Goal: Task Accomplishment & Management: Use online tool/utility

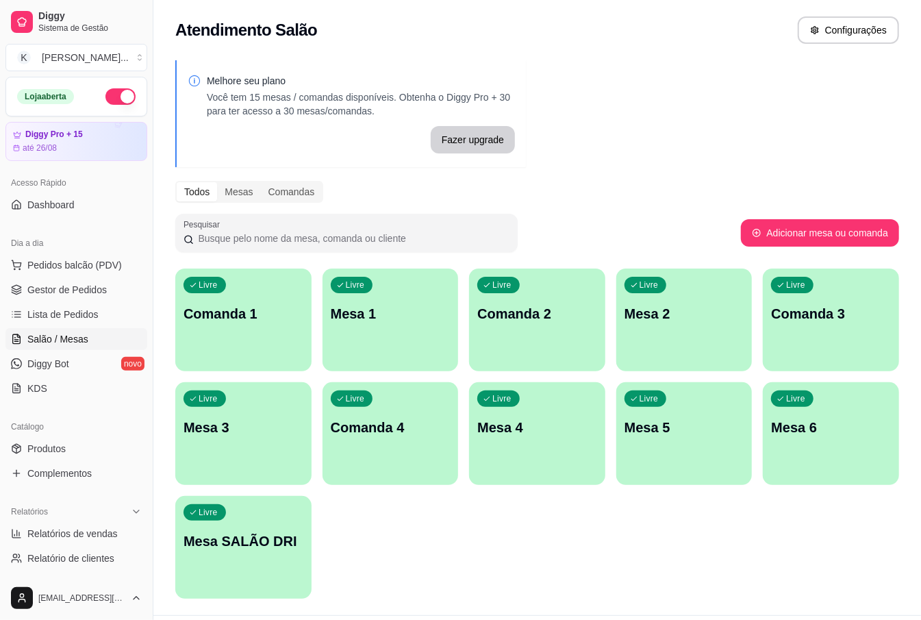
click at [698, 445] on div "Livre Mesa 5" at bounding box center [684, 425] width 136 height 86
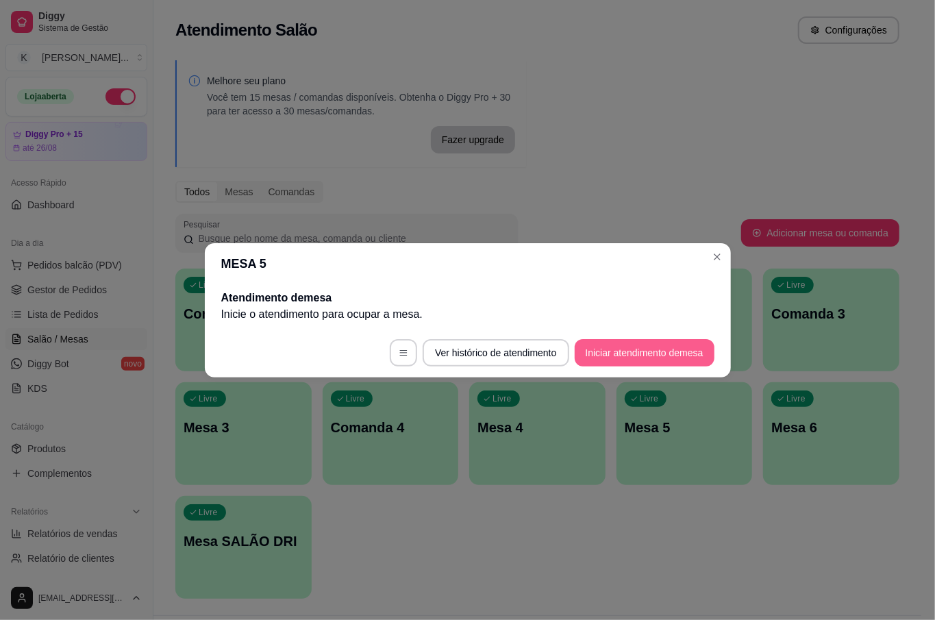
click at [674, 354] on button "Iniciar atendimento de mesa" at bounding box center [645, 352] width 140 height 27
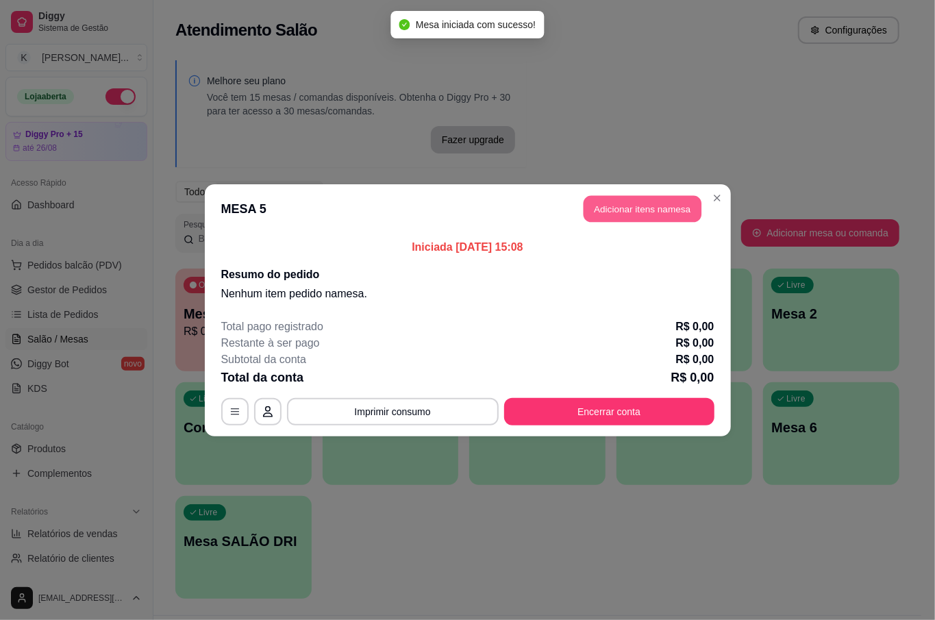
click at [666, 204] on button "Adicionar itens na mesa" at bounding box center [642, 208] width 118 height 27
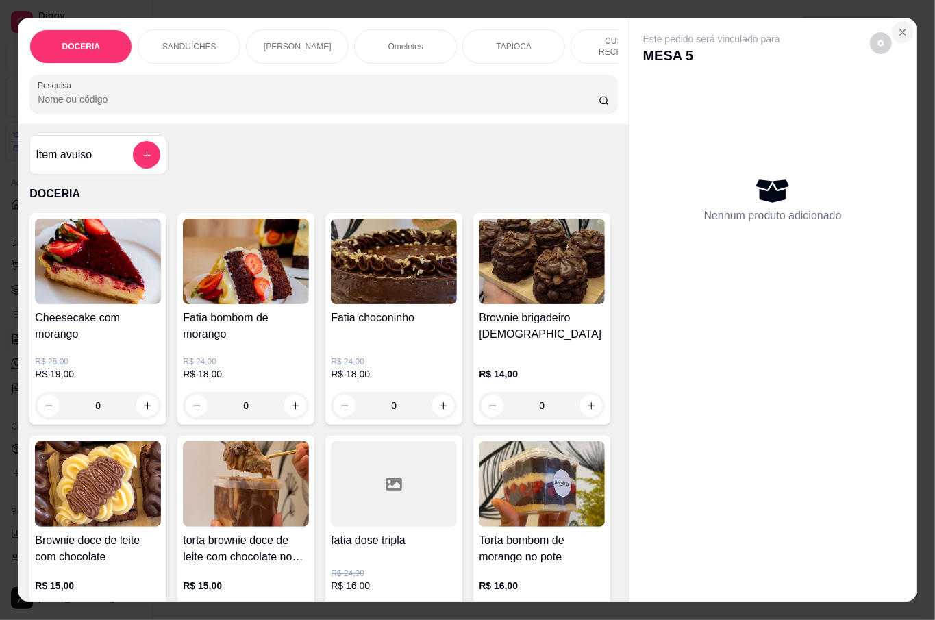
click at [896, 33] on button "Close" at bounding box center [903, 32] width 22 height 22
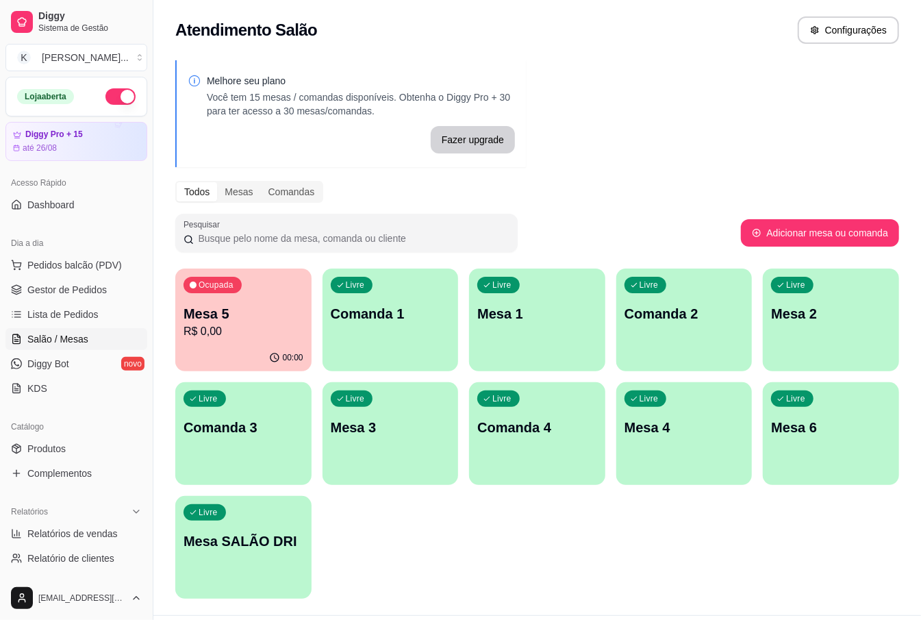
click at [724, 200] on div "Todos Mesas Comandas" at bounding box center [537, 192] width 724 height 22
click at [252, 315] on p "Mesa 5" at bounding box center [244, 313] width 120 height 19
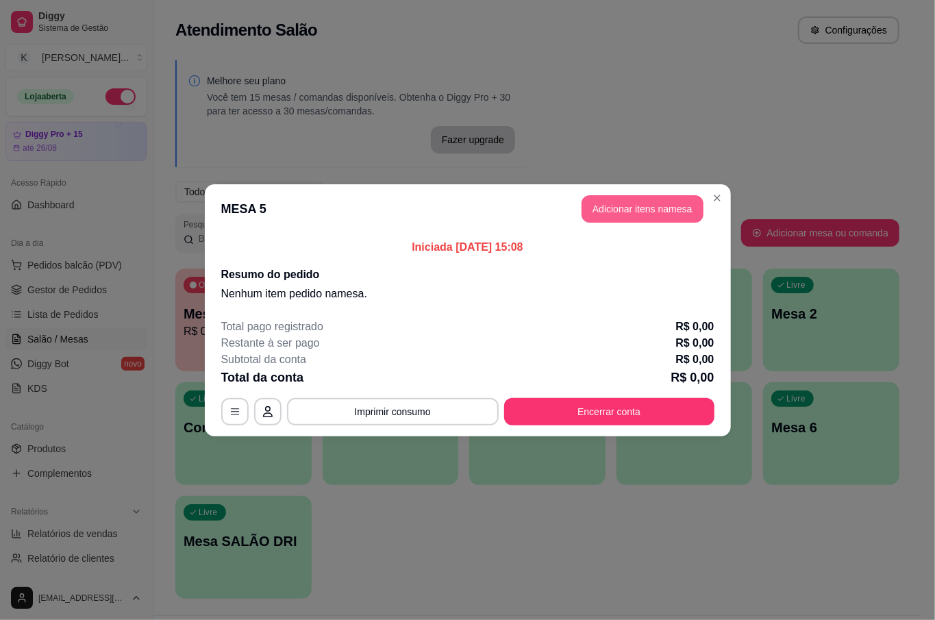
click at [646, 208] on button "Adicionar itens na mesa" at bounding box center [642, 208] width 122 height 27
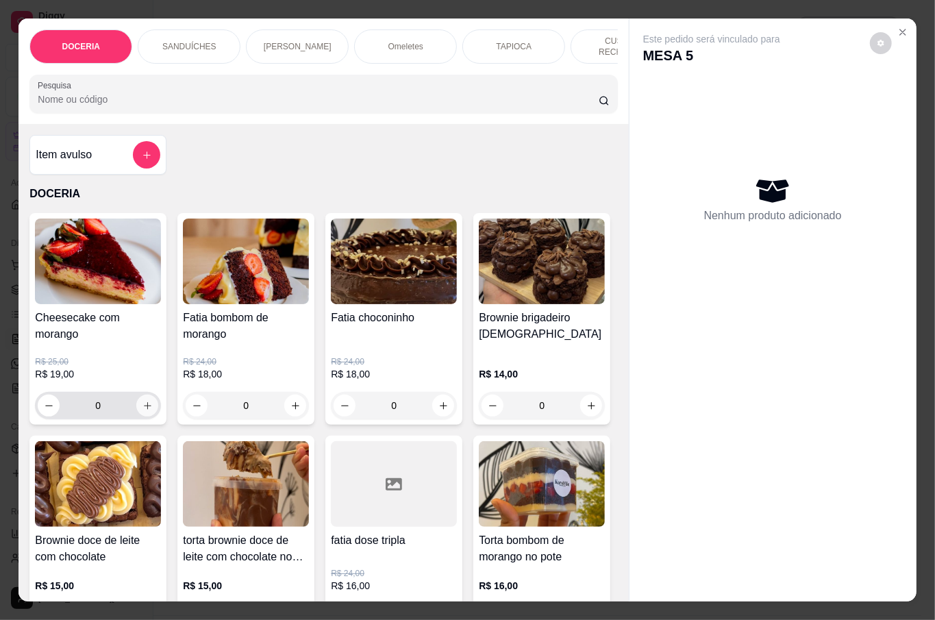
click at [142, 401] on icon "increase-product-quantity" at bounding box center [147, 406] width 10 height 10
type input "1"
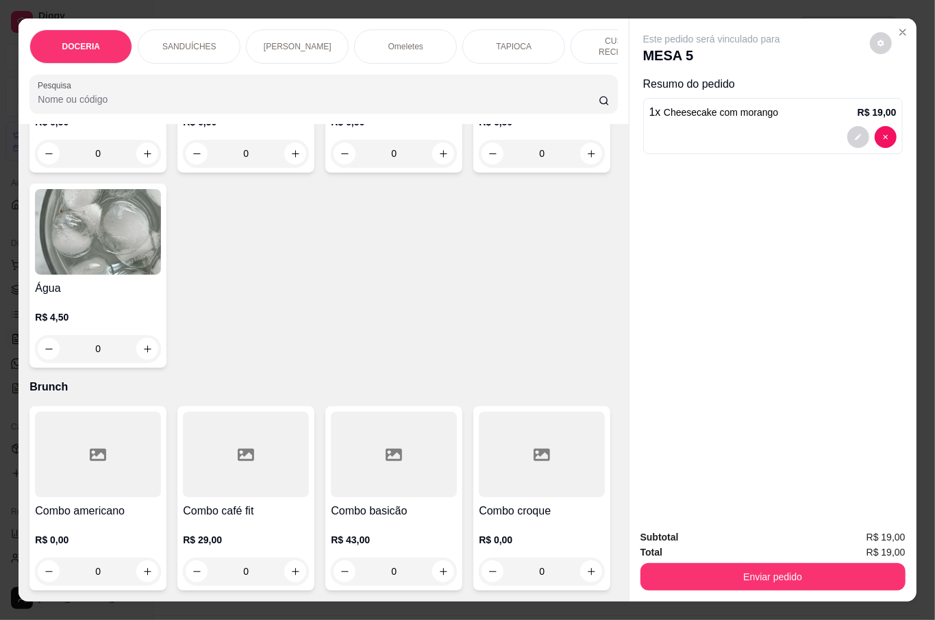
scroll to position [3561, 0]
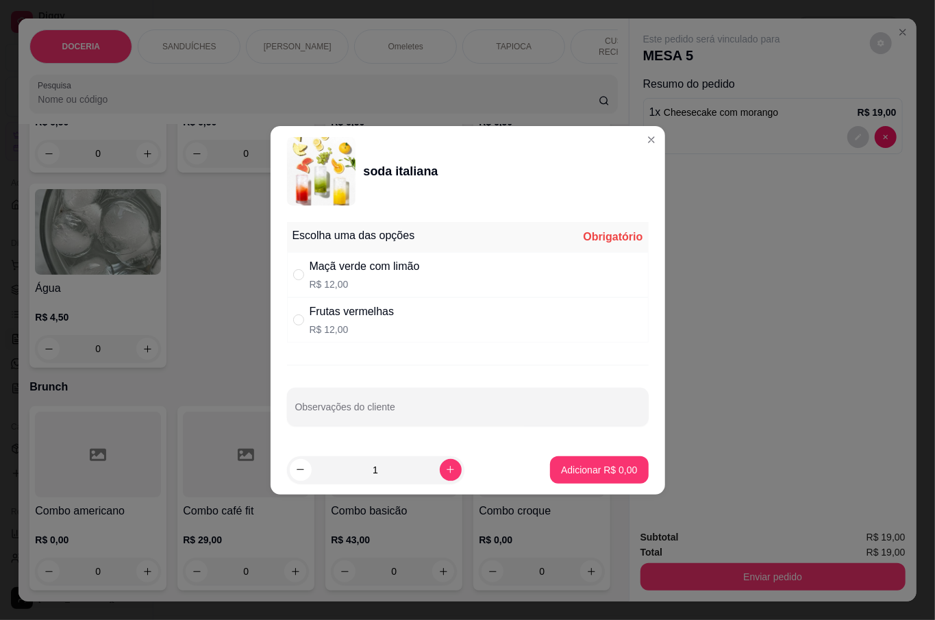
click at [326, 310] on div "Frutas vermelhas" at bounding box center [352, 311] width 85 height 16
radio input "true"
click at [596, 466] on p "Adicionar R$ 12,00" at bounding box center [596, 469] width 79 height 13
type input "1"
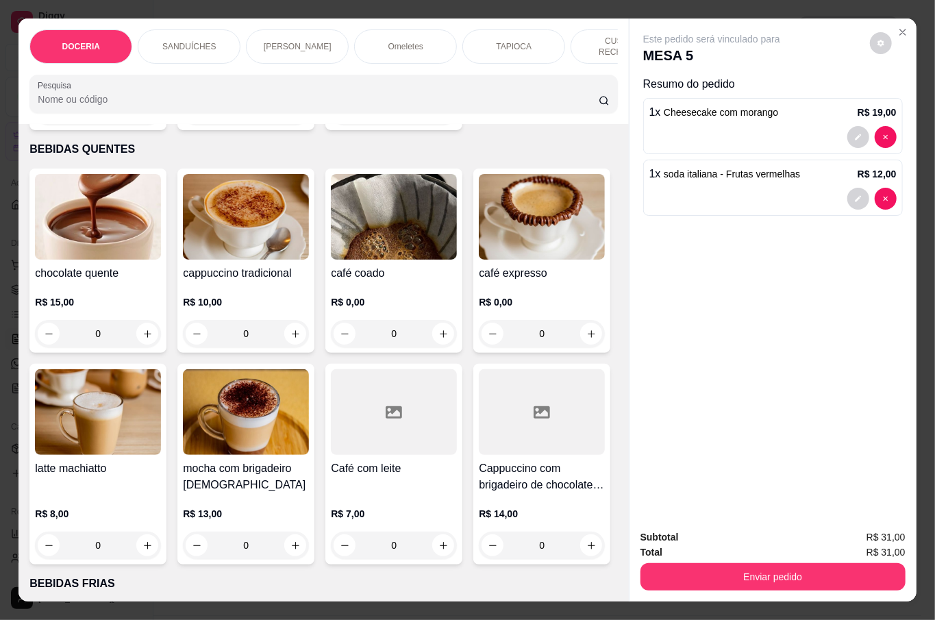
scroll to position [2647, 0]
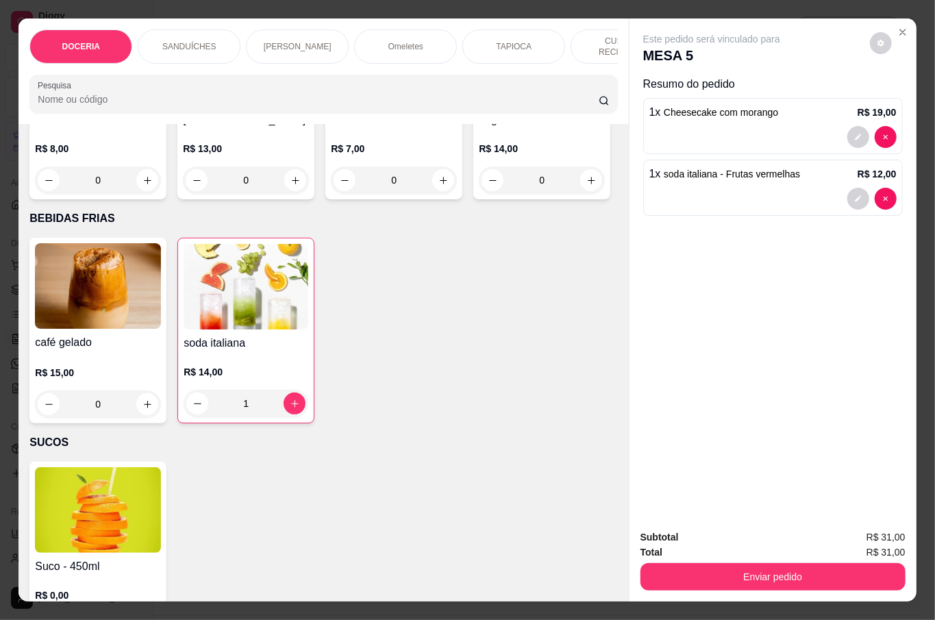
type input "1"
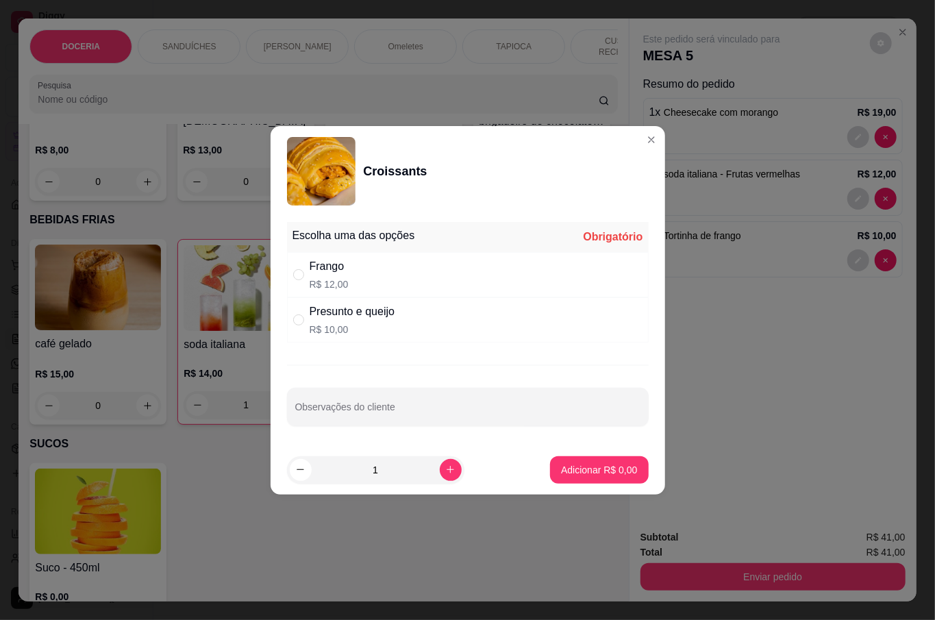
click at [310, 271] on div "Frango" at bounding box center [329, 266] width 39 height 16
radio input "true"
click at [595, 477] on button "Adicionar R$ 12,00" at bounding box center [595, 469] width 103 height 27
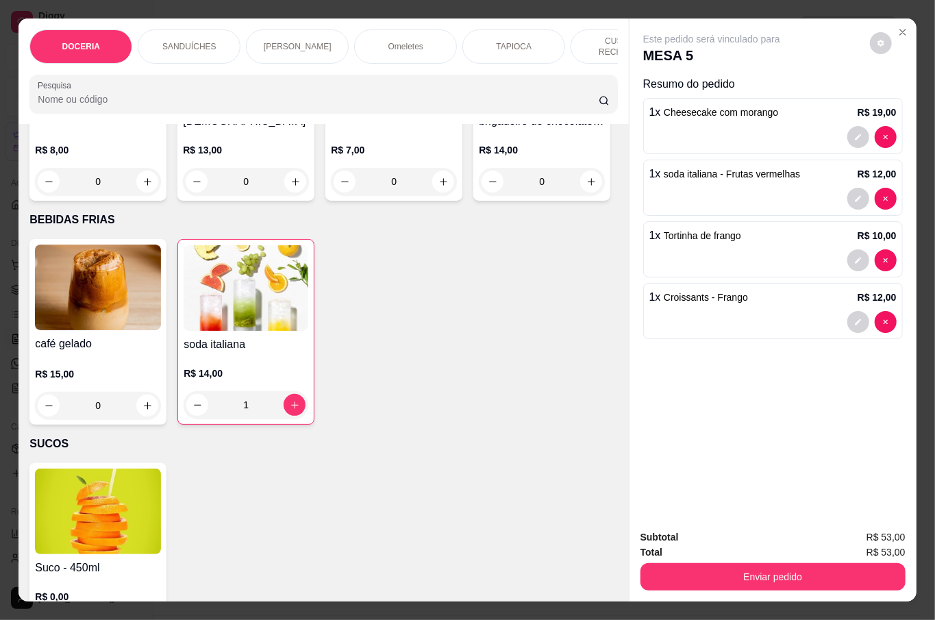
type input "1"
type input "2"
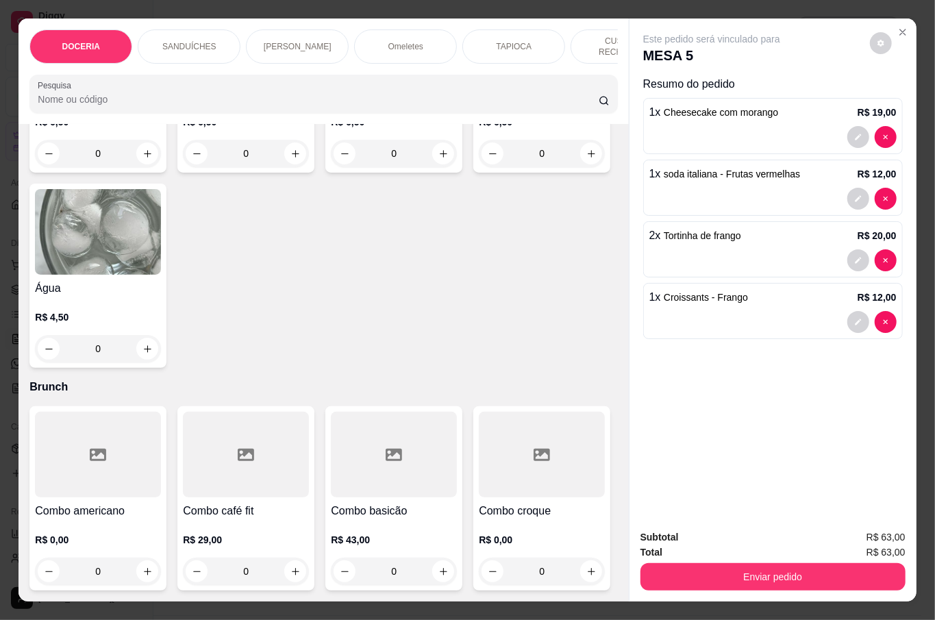
scroll to position [3835, 0]
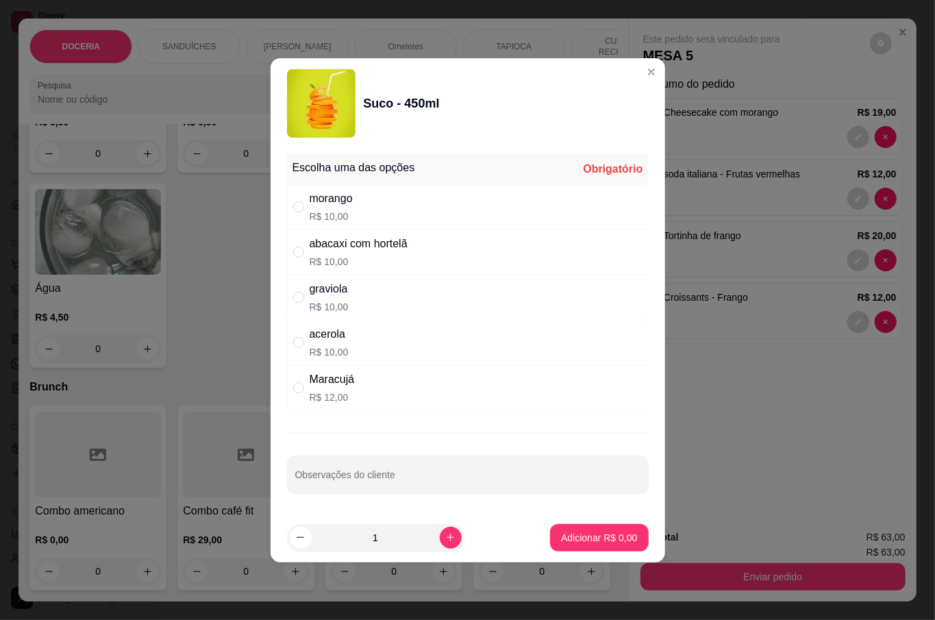
click at [292, 303] on div "graviola R$ 10,00" at bounding box center [468, 297] width 362 height 45
radio input "true"
click at [617, 537] on p "Adicionar R$ 10,00" at bounding box center [595, 538] width 81 height 14
type input "1"
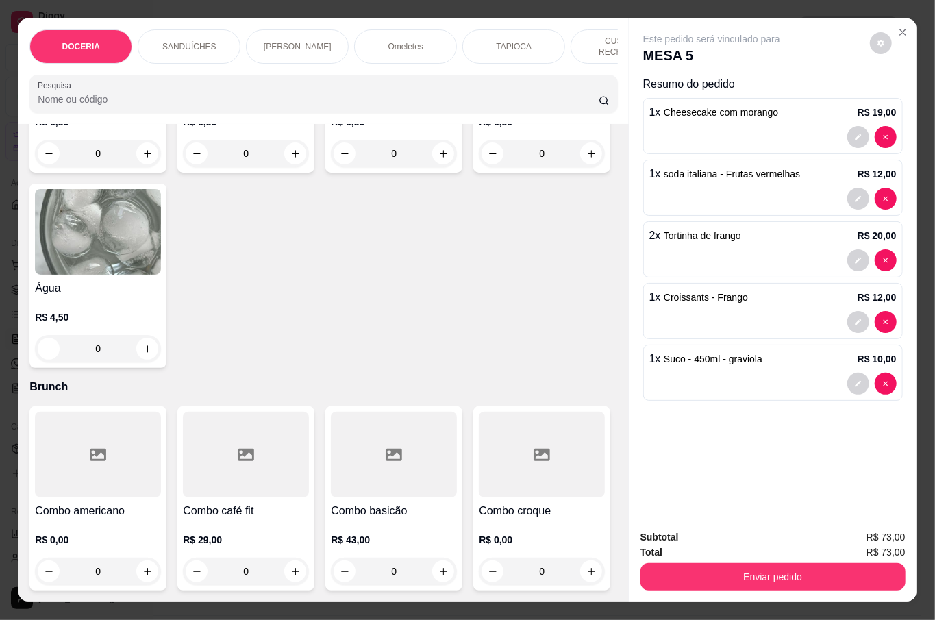
scroll to position [3835, 0]
click at [790, 581] on button "Enviar pedido" at bounding box center [772, 576] width 265 height 27
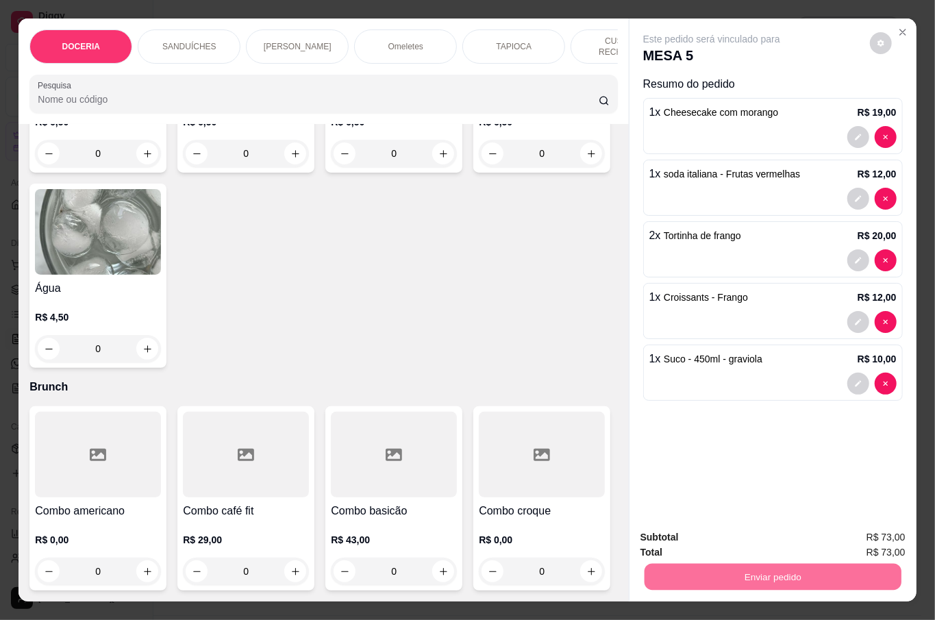
click at [678, 535] on button "Não registrar e enviar pedido" at bounding box center [726, 536] width 142 height 26
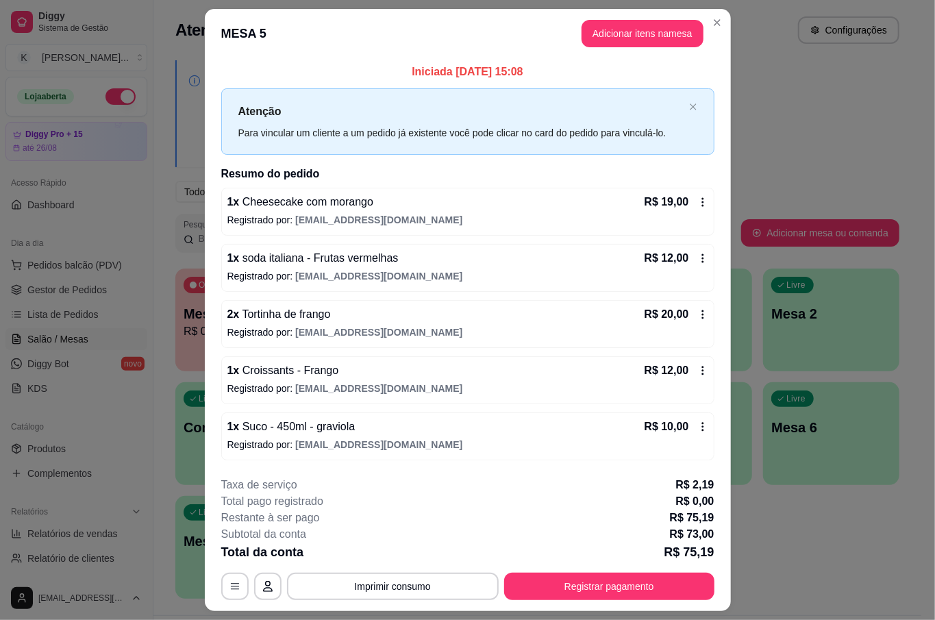
click at [678, 105] on div "Atenção Para vincular um cliente a um pedido já existente você pode clicar no c…" at bounding box center [467, 121] width 493 height 66
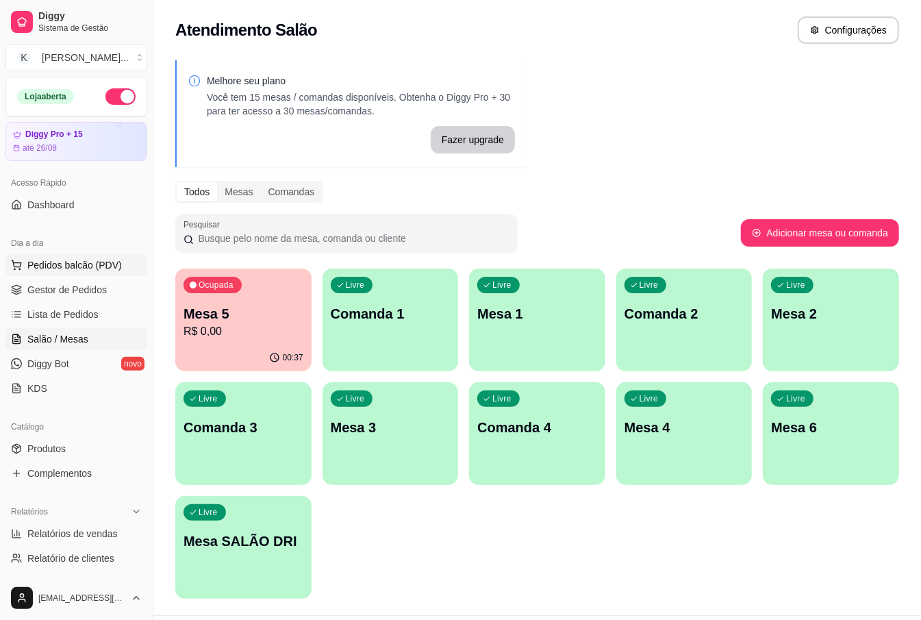
click at [75, 266] on span "Pedidos balcão (PDV)" at bounding box center [74, 265] width 94 height 14
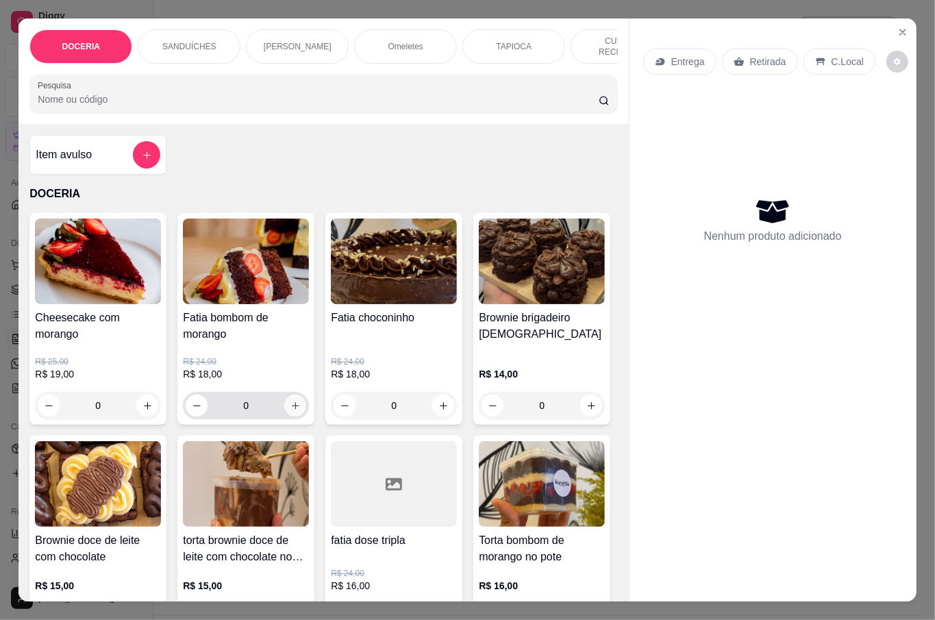
click at [291, 407] on icon "increase-product-quantity" at bounding box center [295, 406] width 10 height 10
type input "1"
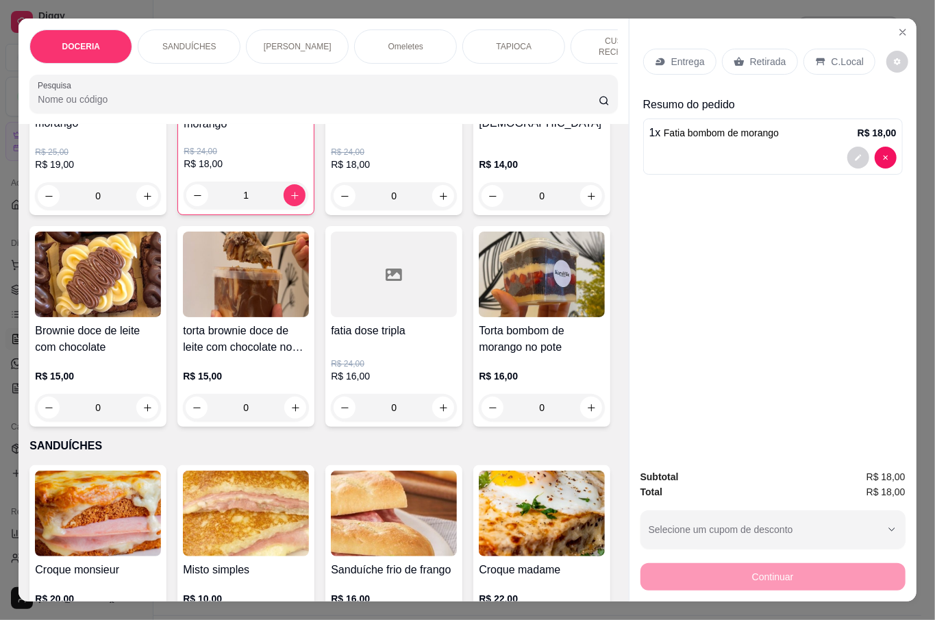
scroll to position [274, 0]
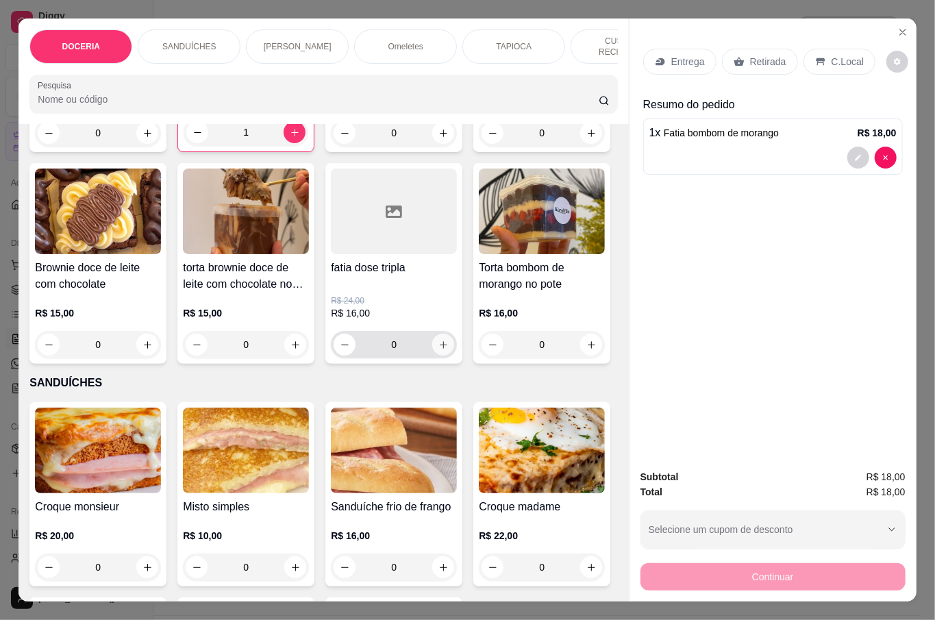
click at [440, 349] on icon "increase-product-quantity" at bounding box center [444, 345] width 8 height 8
type input "1"
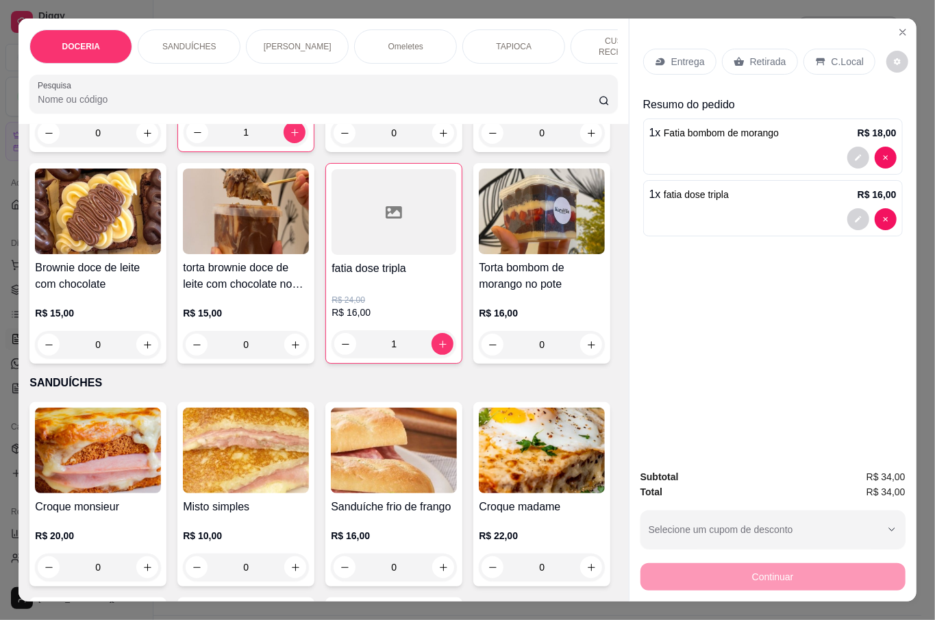
click at [770, 55] on p "Retirada" at bounding box center [768, 62] width 36 height 14
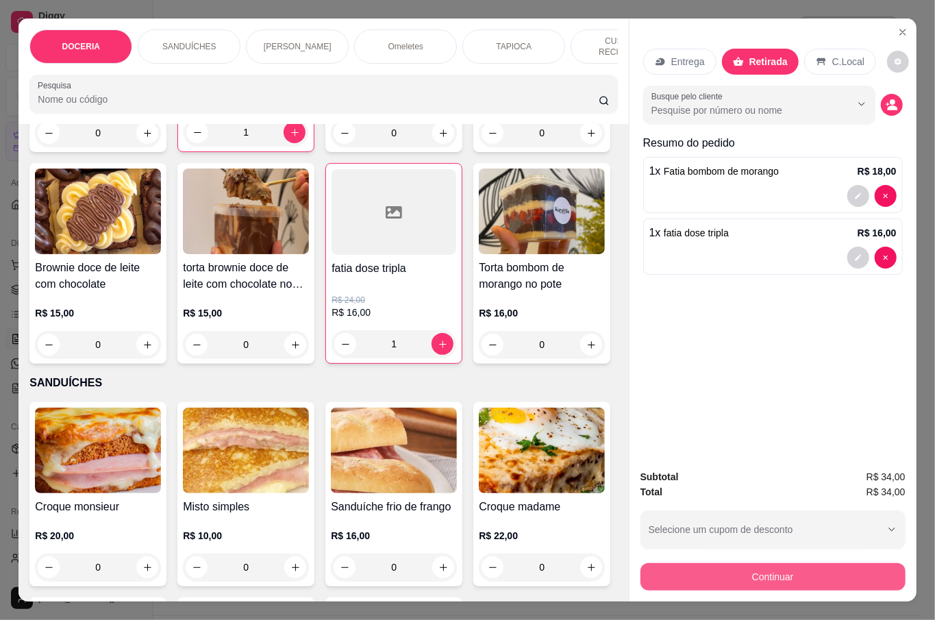
click at [814, 567] on button "Continuar" at bounding box center [772, 576] width 265 height 27
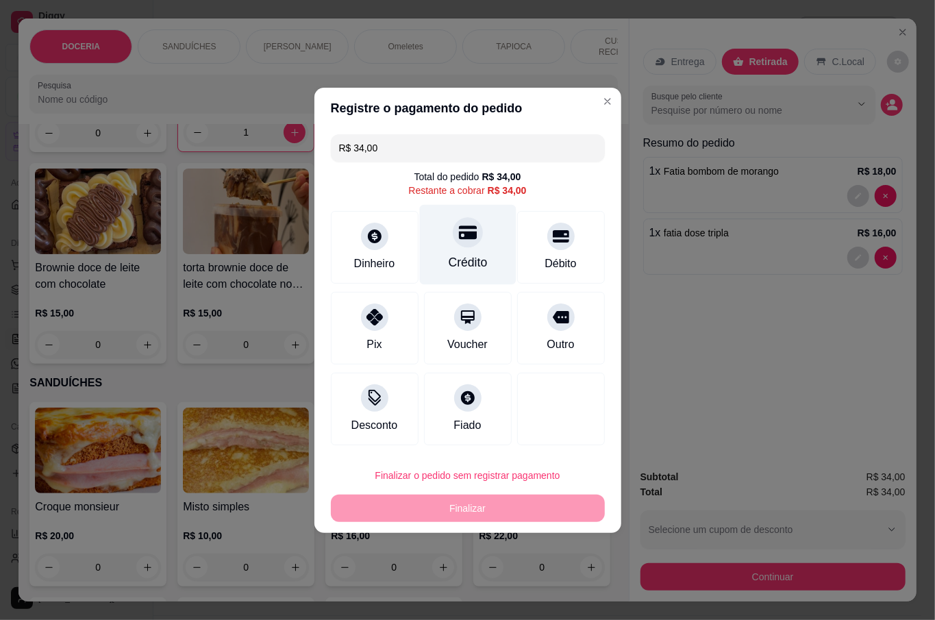
click at [466, 263] on div "Crédito" at bounding box center [467, 262] width 39 height 18
type input "R$ 0,00"
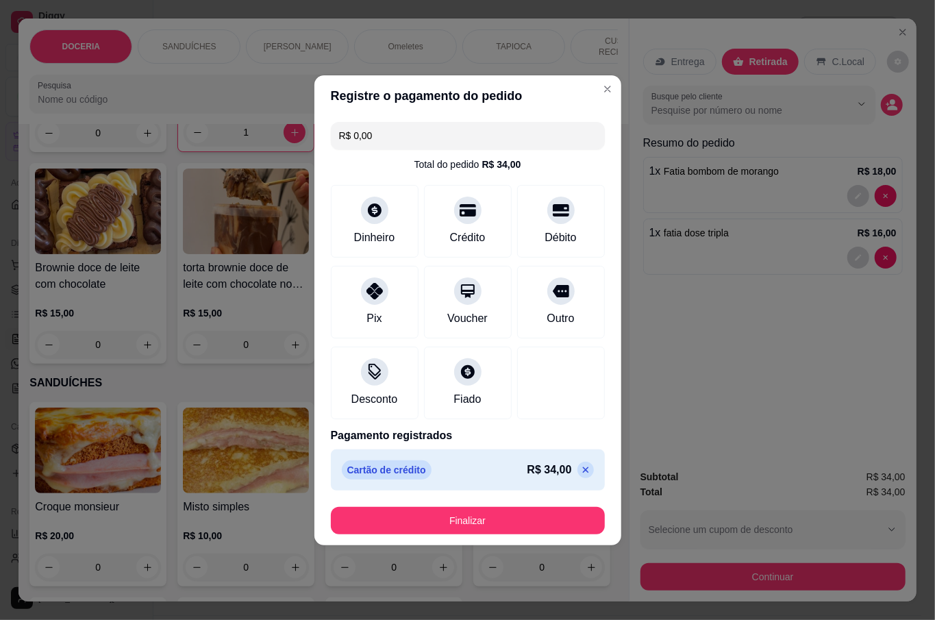
click at [451, 526] on button "Finalizar" at bounding box center [468, 520] width 274 height 27
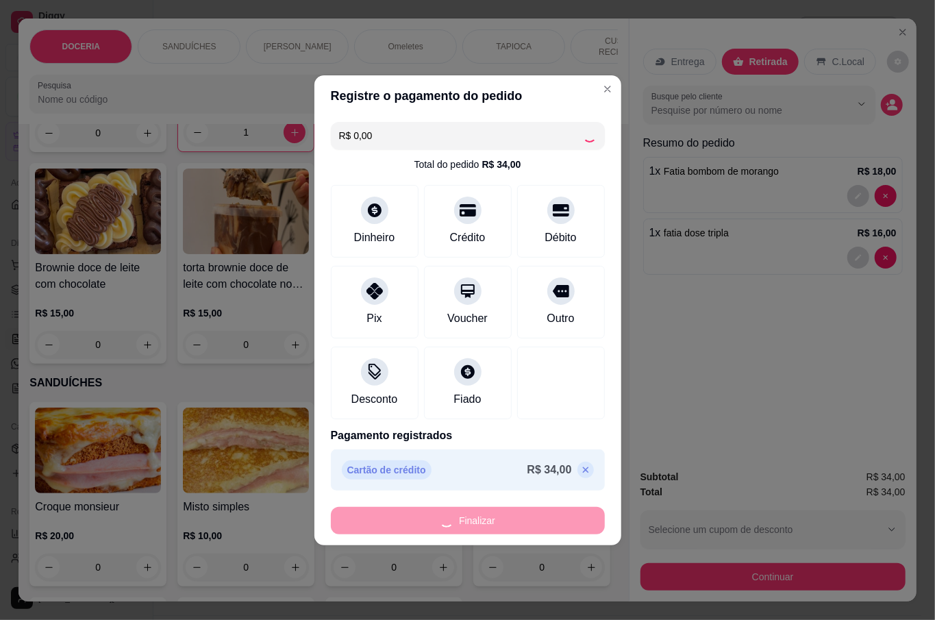
type input "0"
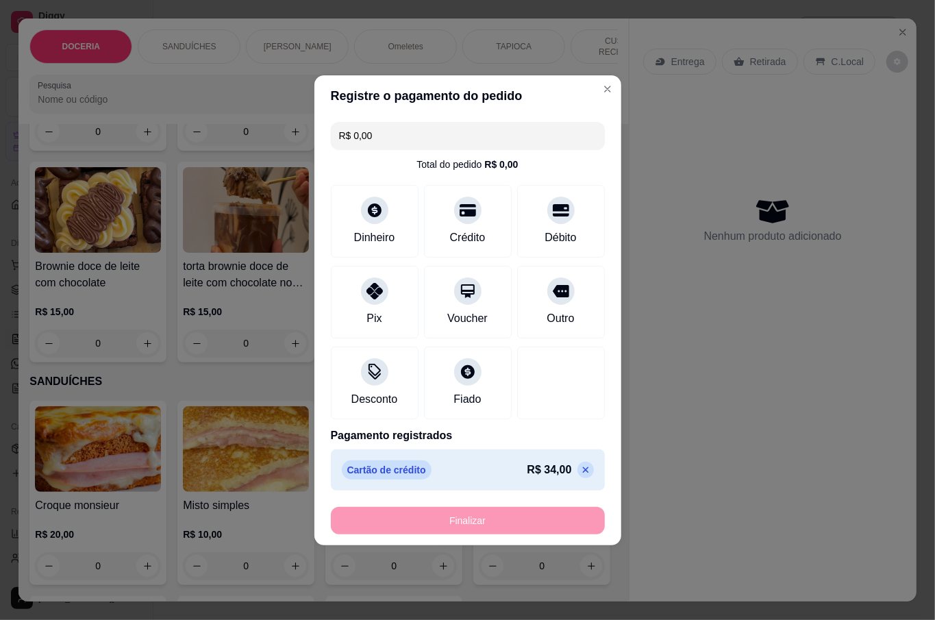
type input "-R$ 34,00"
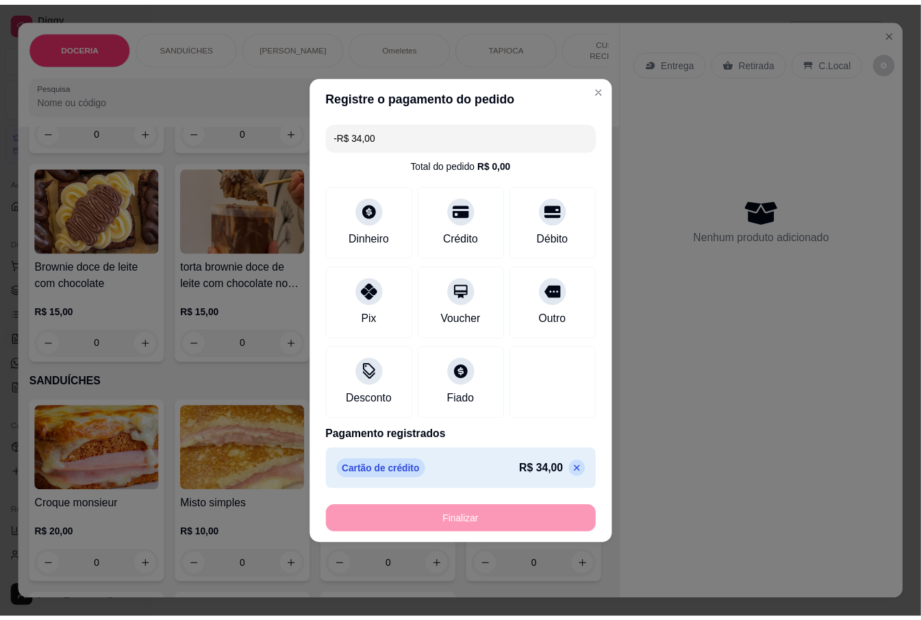
scroll to position [272, 0]
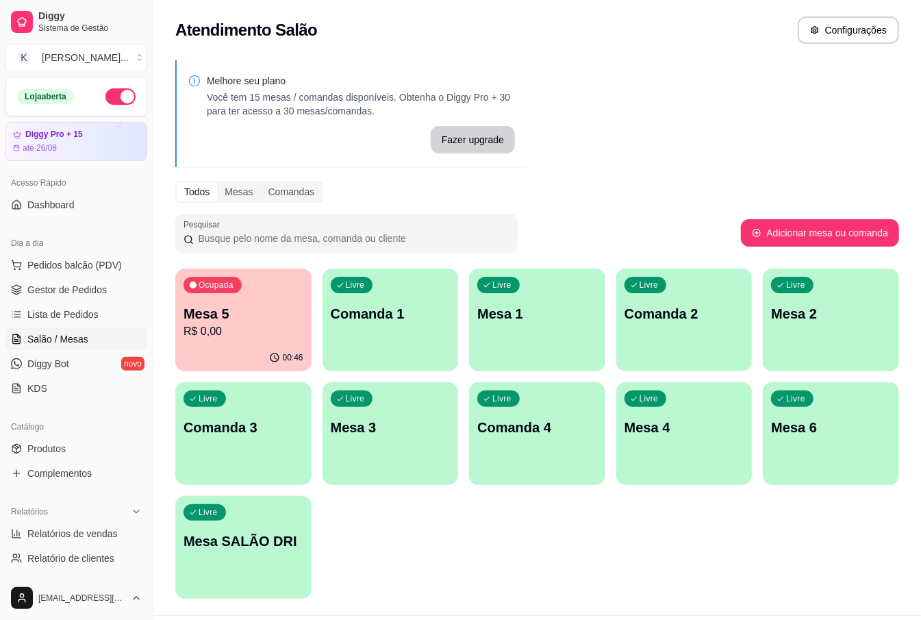
click at [459, 521] on div "Ocupada Mesa 5 R$ 0,00 00:46 Livre Comanda 1 Livre Mesa 1 Livre Comanda 2 Livre…" at bounding box center [537, 433] width 724 height 330
click at [253, 320] on p "Mesa 5" at bounding box center [244, 313] width 120 height 19
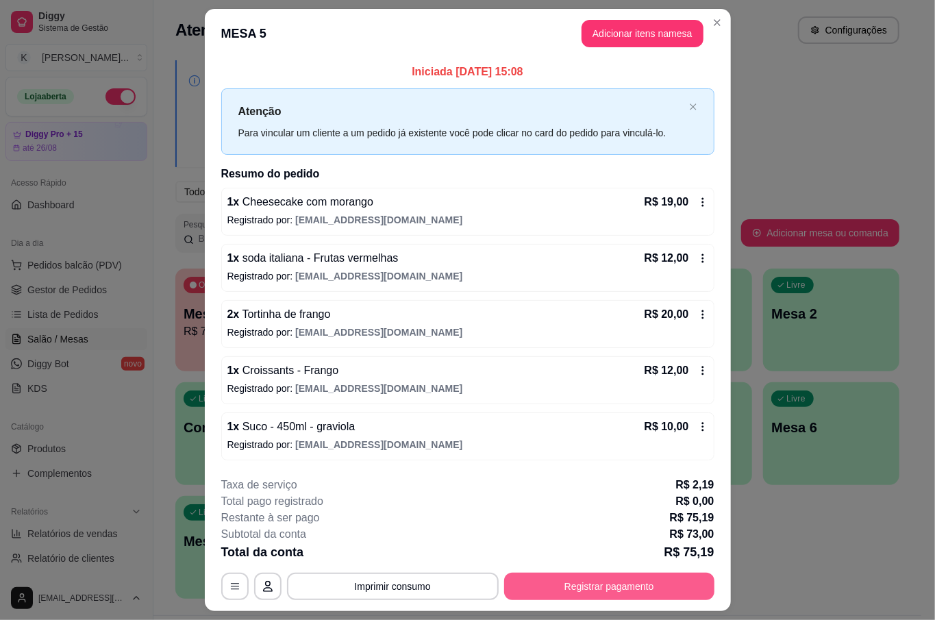
click at [565, 581] on button "Registrar pagamento" at bounding box center [609, 585] width 210 height 27
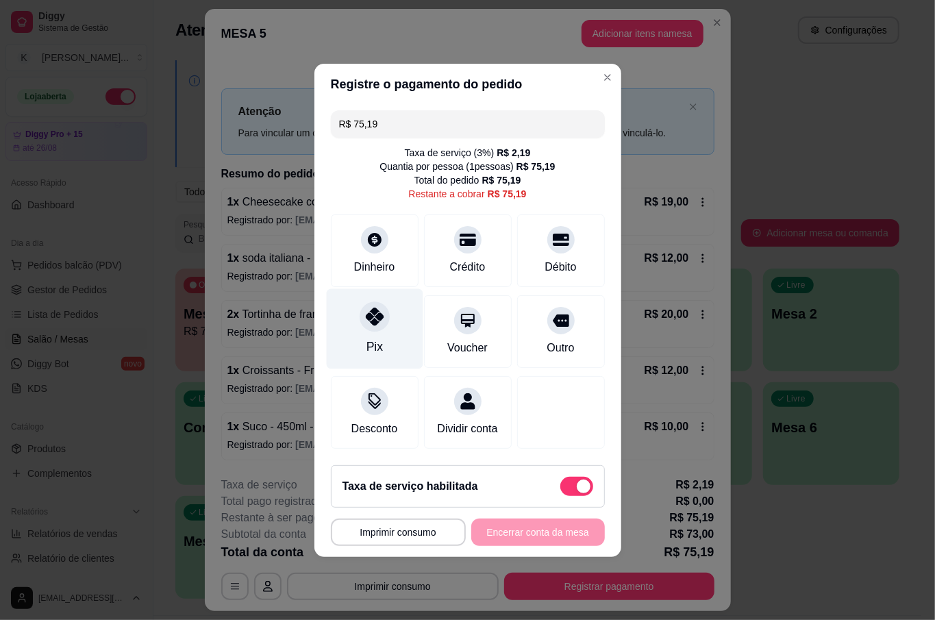
click at [374, 308] on icon at bounding box center [374, 316] width 18 height 18
type input "R$ 0,00"
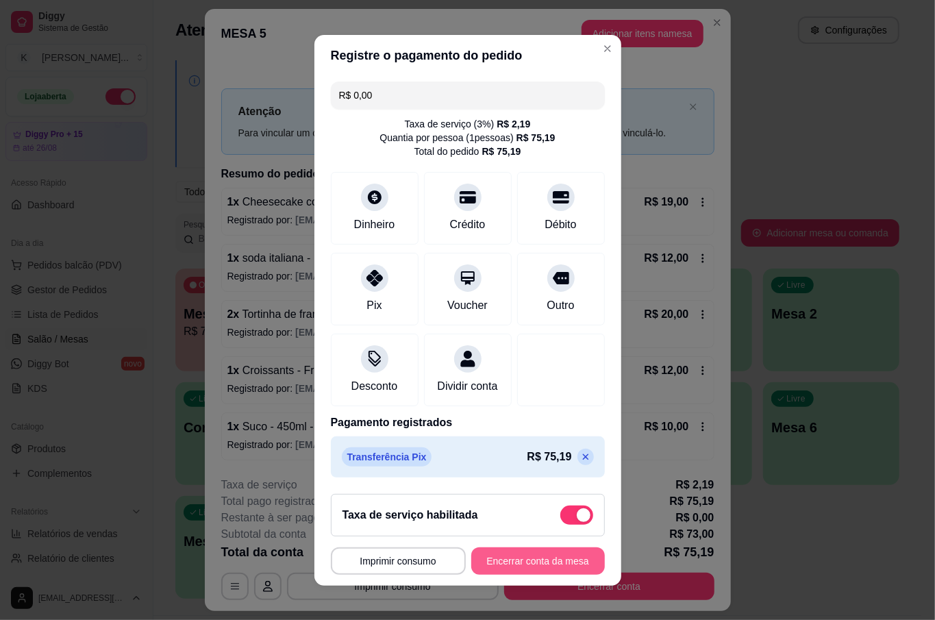
click at [532, 563] on button "Encerrar conta da mesa" at bounding box center [538, 560] width 134 height 27
